Goal: Find specific page/section: Find specific page/section

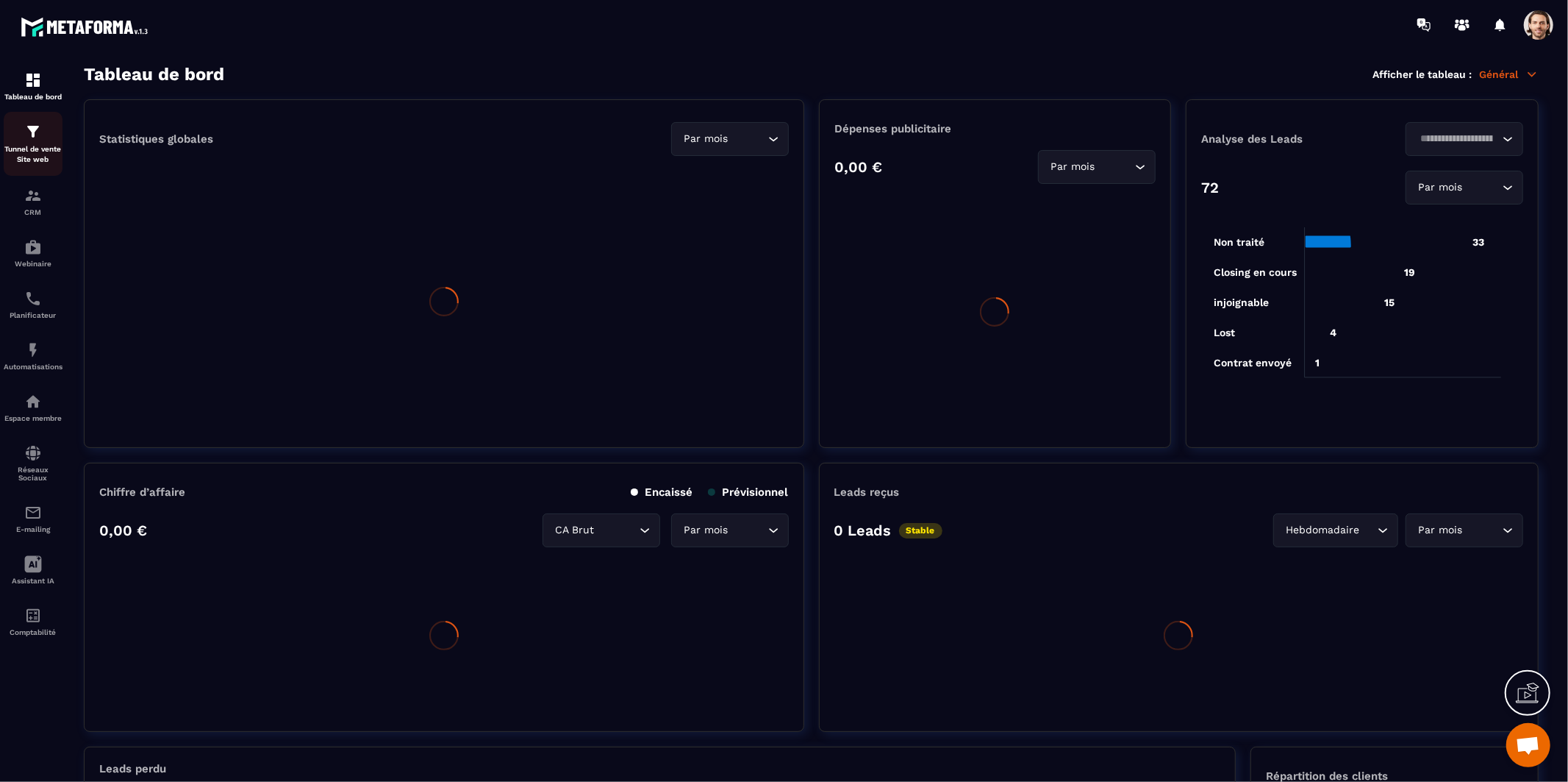
click at [50, 142] on div "Tunnel de vente Site web" at bounding box center [33, 144] width 59 height 42
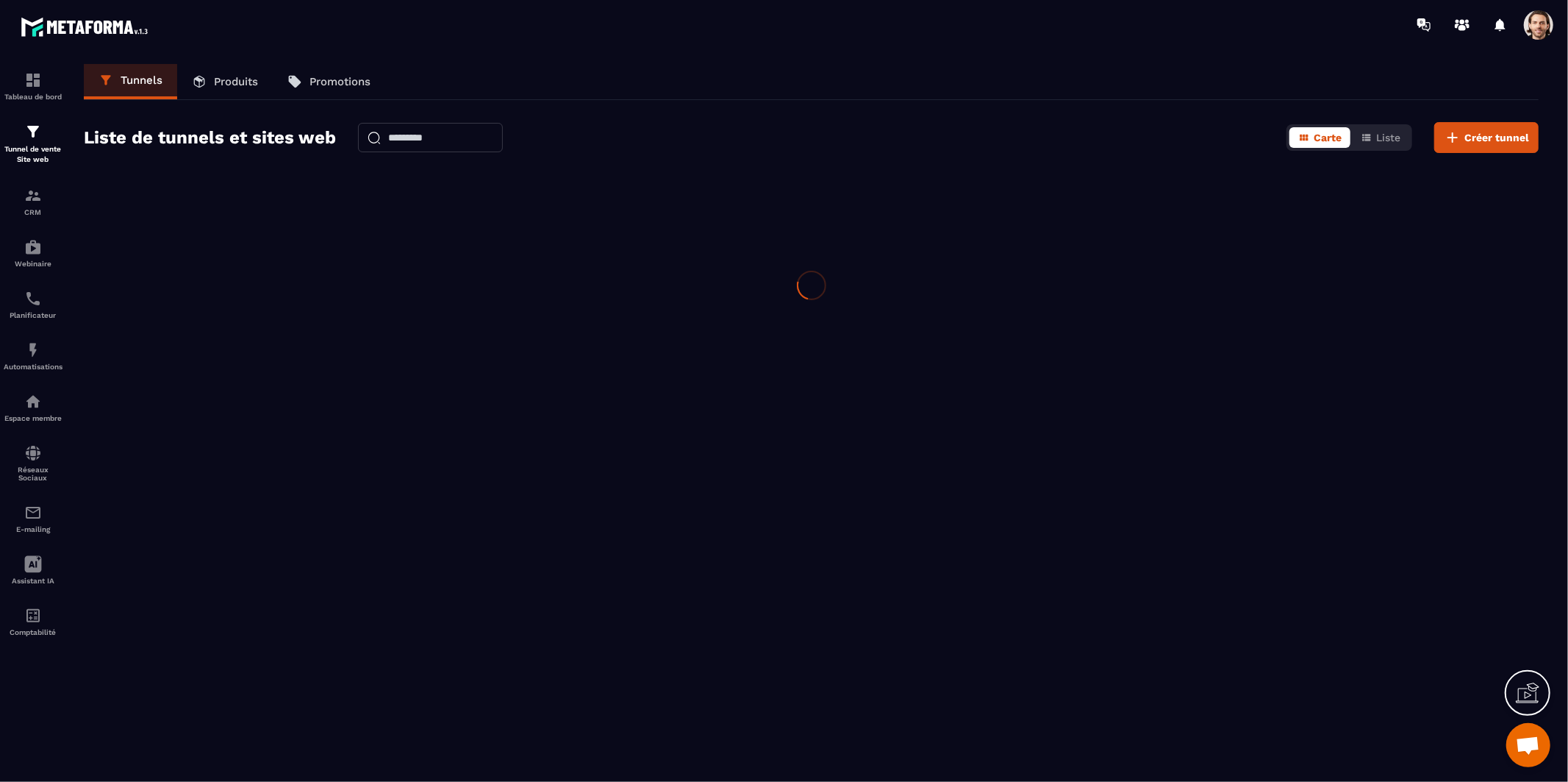
drag, startPoint x: 50, startPoint y: 142, endPoint x: 32, endPoint y: 130, distance: 21.6
click at [27, 130] on img at bounding box center [32, 131] width 17 height 17
